Goal: Complete application form: Complete application form

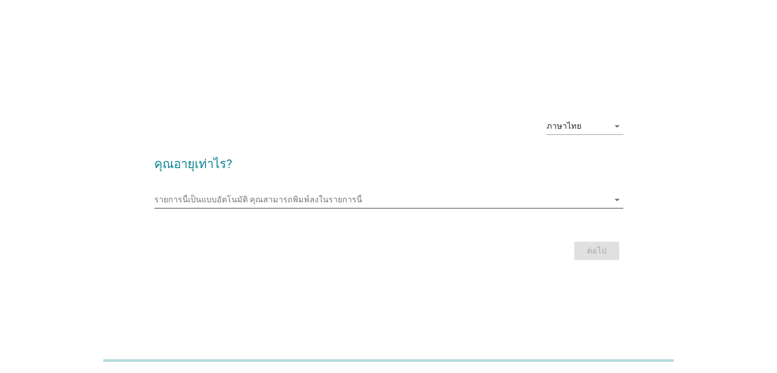
click at [261, 205] on input "รายการนี้เป็นแบบอัตโนมัติ คุณสามารถพิมพ์ลงในรายการนี้" at bounding box center [381, 200] width 455 height 16
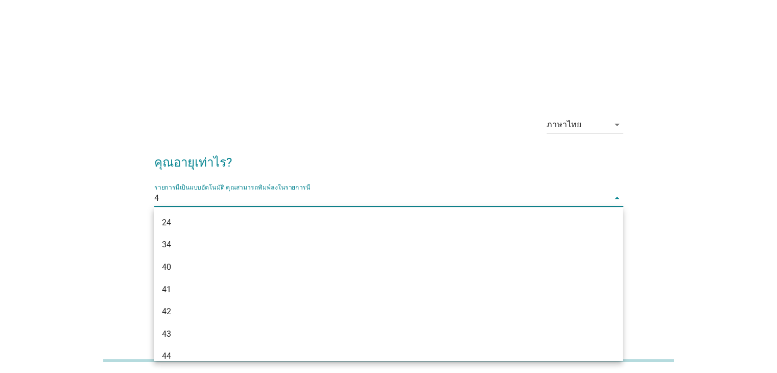
type input "42"
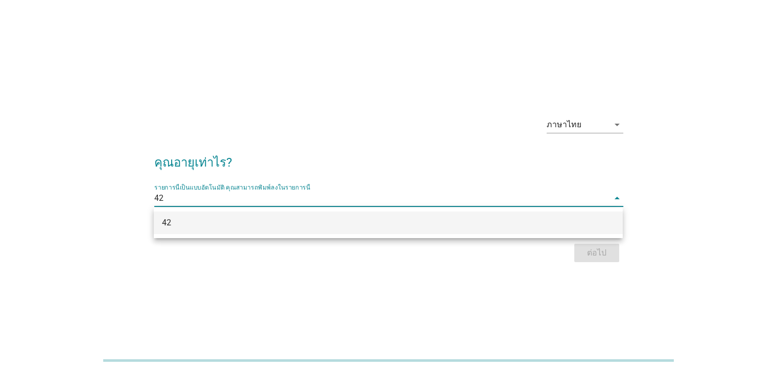
drag, startPoint x: 302, startPoint y: 224, endPoint x: 319, endPoint y: 220, distance: 17.2
click at [301, 224] on div "42" at bounding box center [369, 223] width 415 height 12
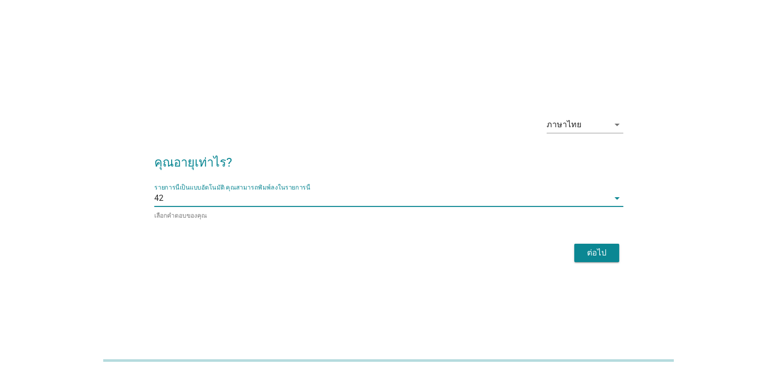
click at [601, 254] on div "ต่อไป" at bounding box center [596, 253] width 29 height 12
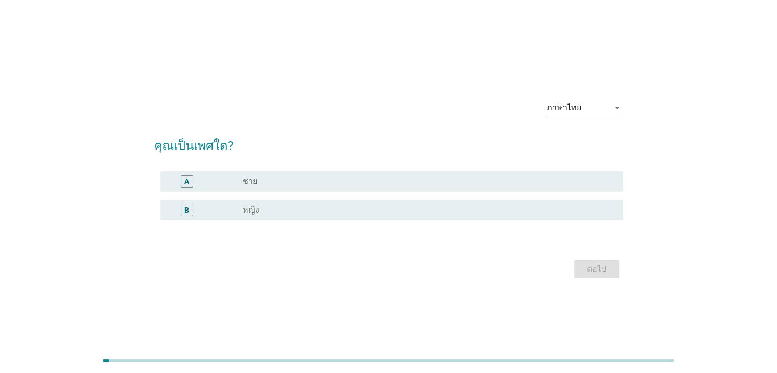
click at [284, 205] on div "radio_button_unchecked หญิง" at bounding box center [425, 210] width 364 height 10
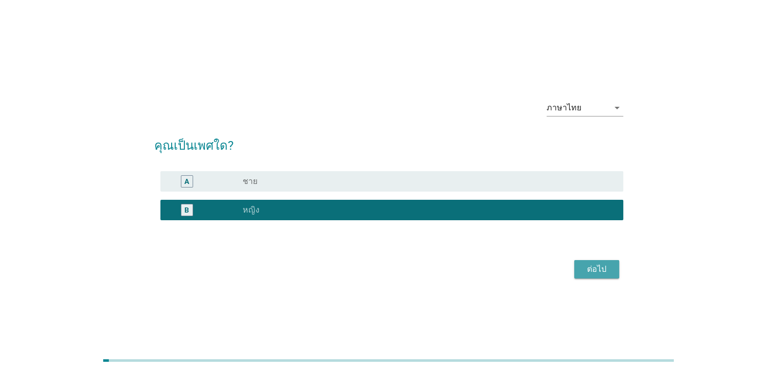
click at [618, 267] on button "ต่อไป" at bounding box center [596, 269] width 45 height 18
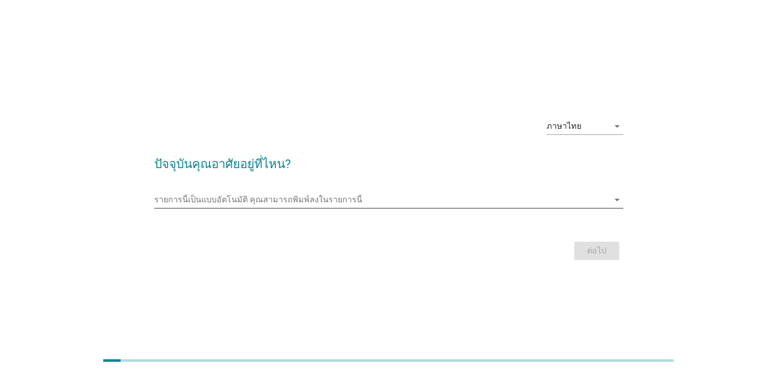
click at [288, 200] on input "รายการนี้เป็นแบบอัตโนมัติ คุณสามารถพิมพ์ลงในรายการนี้" at bounding box center [381, 200] width 455 height 16
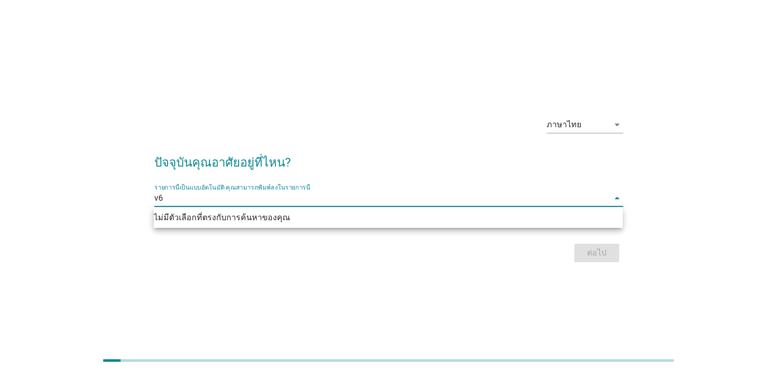
type input "v"
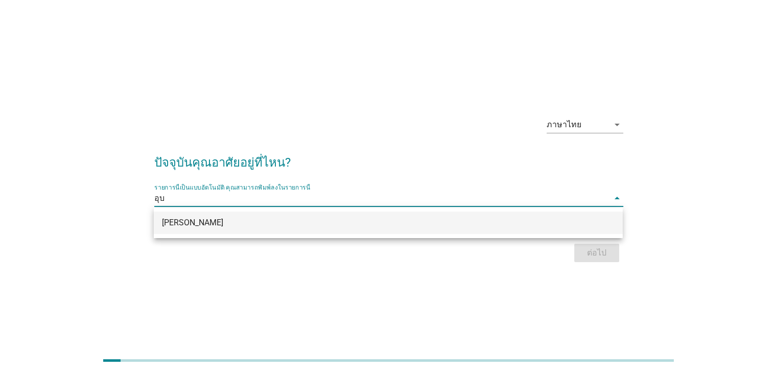
type input "อุบล"
click at [278, 223] on div "[PERSON_NAME]" at bounding box center [369, 223] width 415 height 12
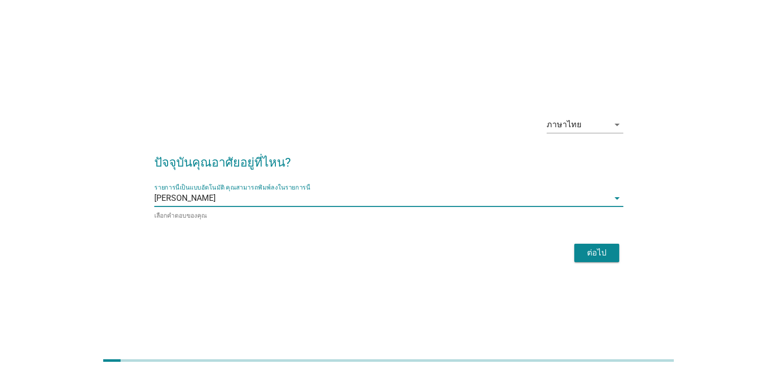
click at [612, 252] on button "ต่อไป" at bounding box center [596, 253] width 45 height 18
